Goal: Information Seeking & Learning: Find specific fact

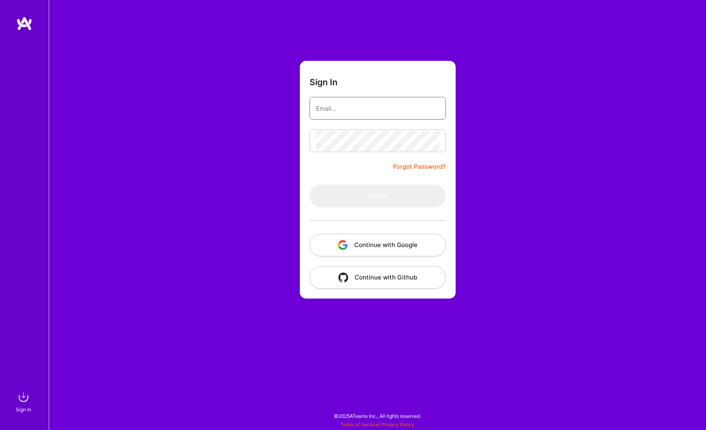
type input "[PERSON_NAME][EMAIL_ADDRESS][DOMAIN_NAME]"
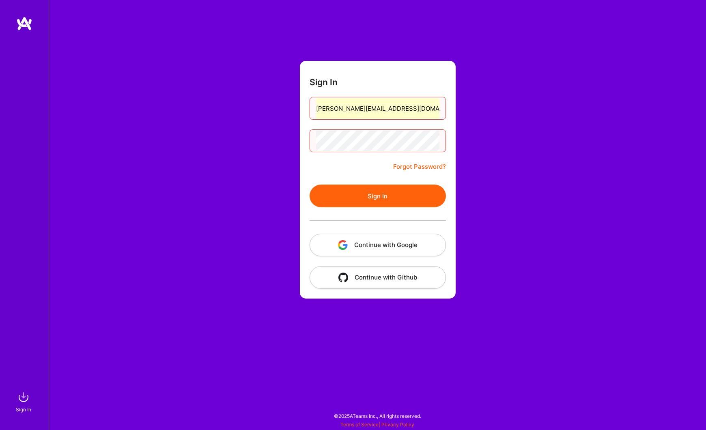
click at [404, 245] on button "Continue with Google" at bounding box center [378, 245] width 136 height 23
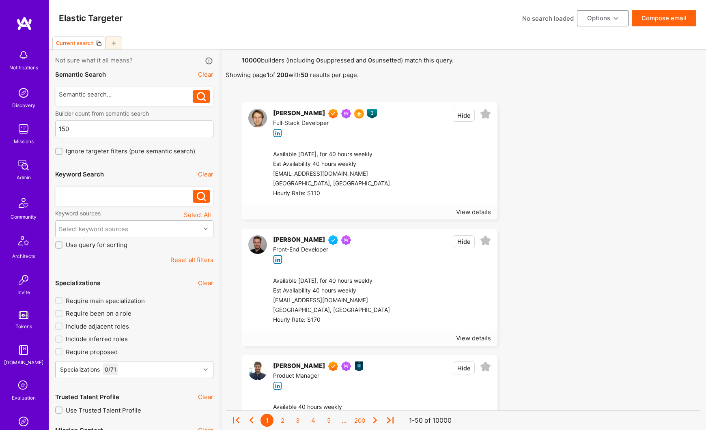
click at [77, 195] on div at bounding box center [126, 194] width 134 height 9
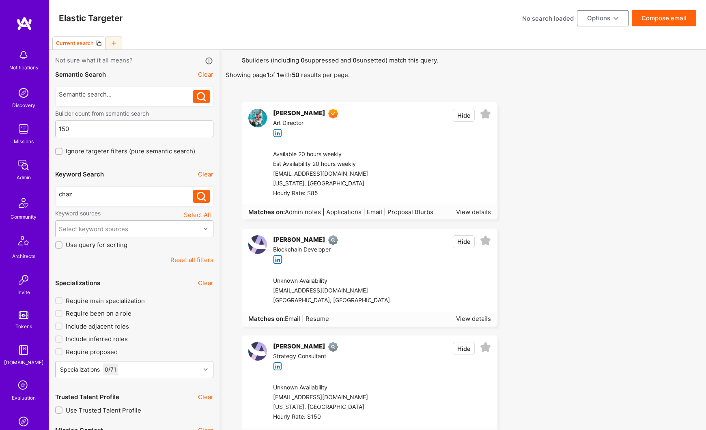
click at [285, 112] on div "[PERSON_NAME]" at bounding box center [299, 114] width 52 height 10
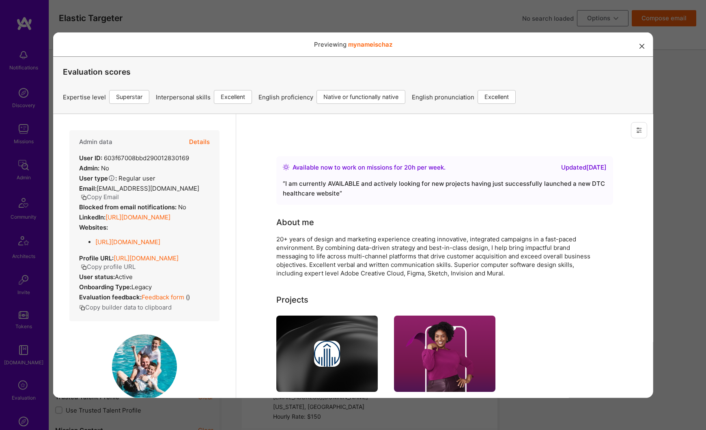
click at [113, 196] on button "Copy Email" at bounding box center [99, 196] width 38 height 9
drag, startPoint x: 17, startPoint y: 181, endPoint x: 21, endPoint y: 178, distance: 4.7
click at [17, 180] on div "Previewing mynameischaz Evaluation scores Expertise level Superstar Interperson…" at bounding box center [353, 215] width 706 height 430
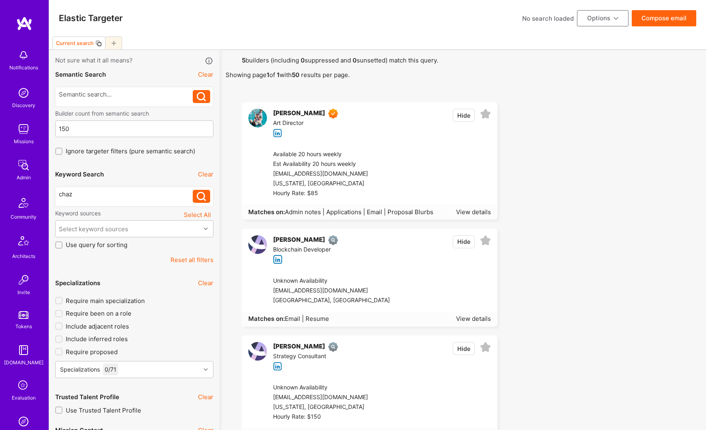
click at [23, 170] on img at bounding box center [23, 165] width 16 height 16
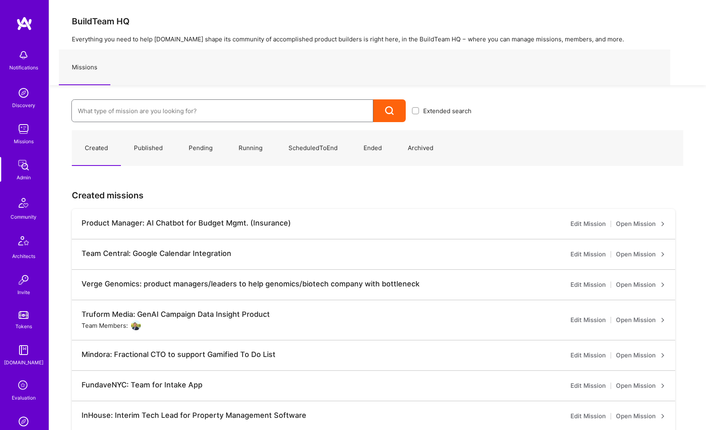
click at [122, 114] on input at bounding box center [222, 111] width 289 height 21
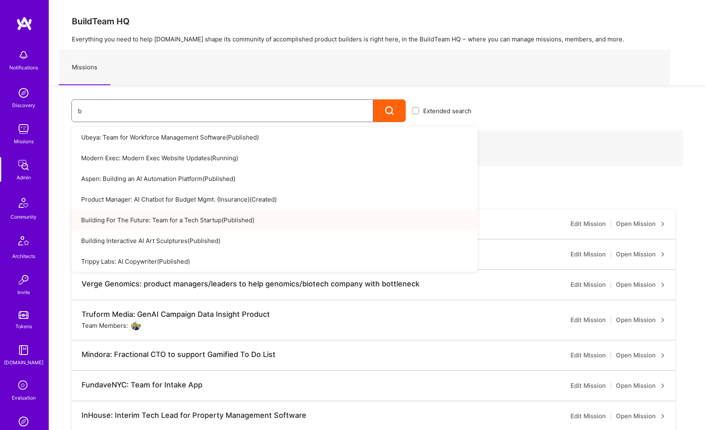
type input "b"
click at [126, 226] on link "Building For The Future: Team for a Tech Startup ( Published )" at bounding box center [274, 220] width 406 height 21
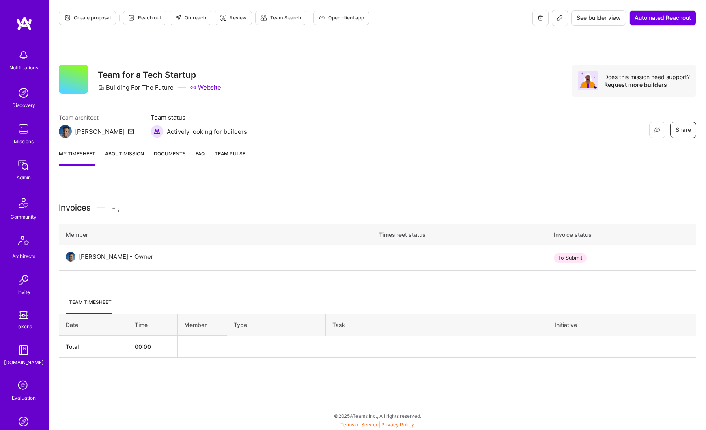
click at [126, 156] on link "About Mission" at bounding box center [124, 157] width 39 height 16
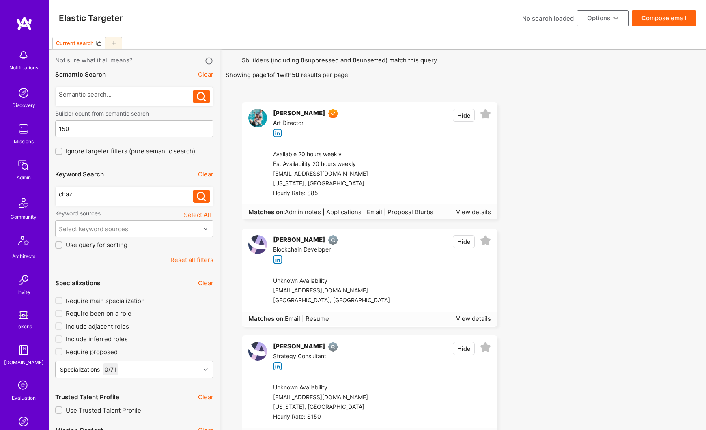
click at [188, 261] on button "Reset all filters" at bounding box center [191, 260] width 43 height 9
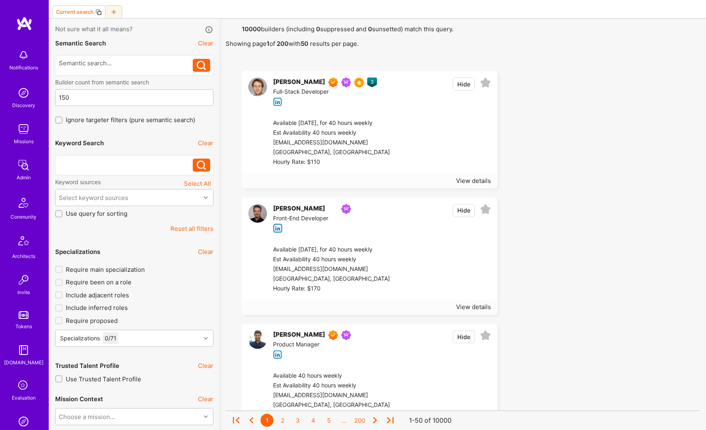
scroll to position [32, 0]
